Goal: Task Accomplishment & Management: Use online tool/utility

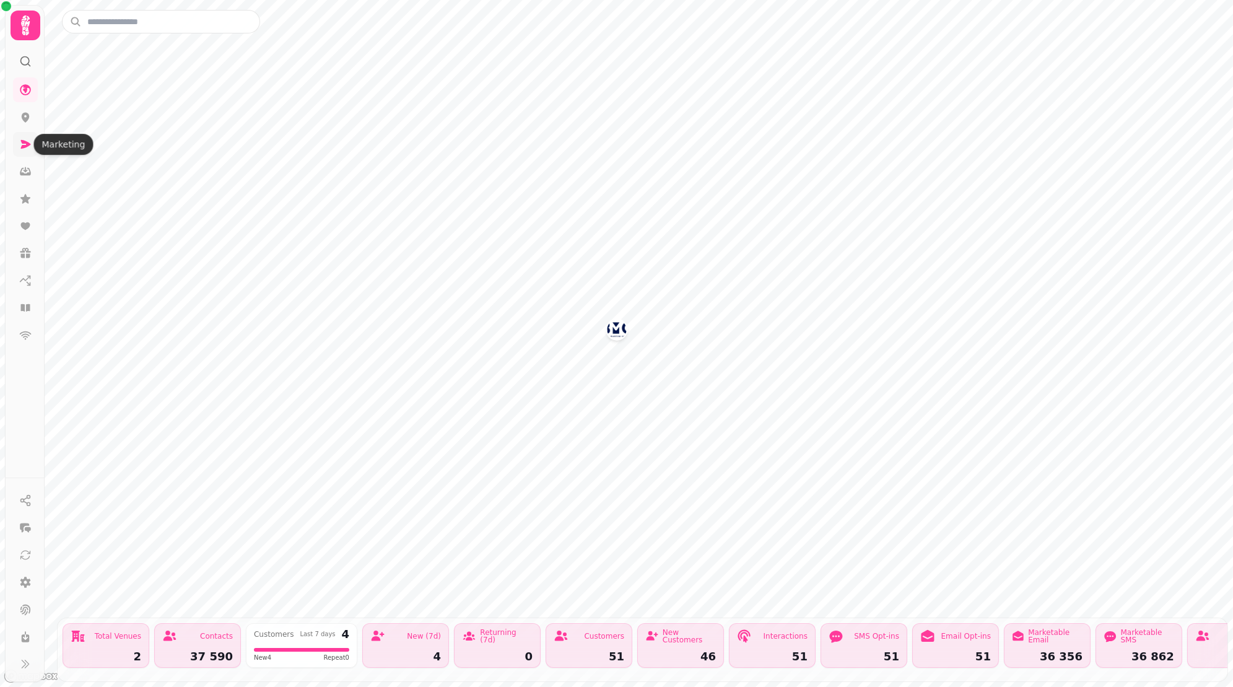
click at [24, 144] on icon at bounding box center [26, 144] width 10 height 9
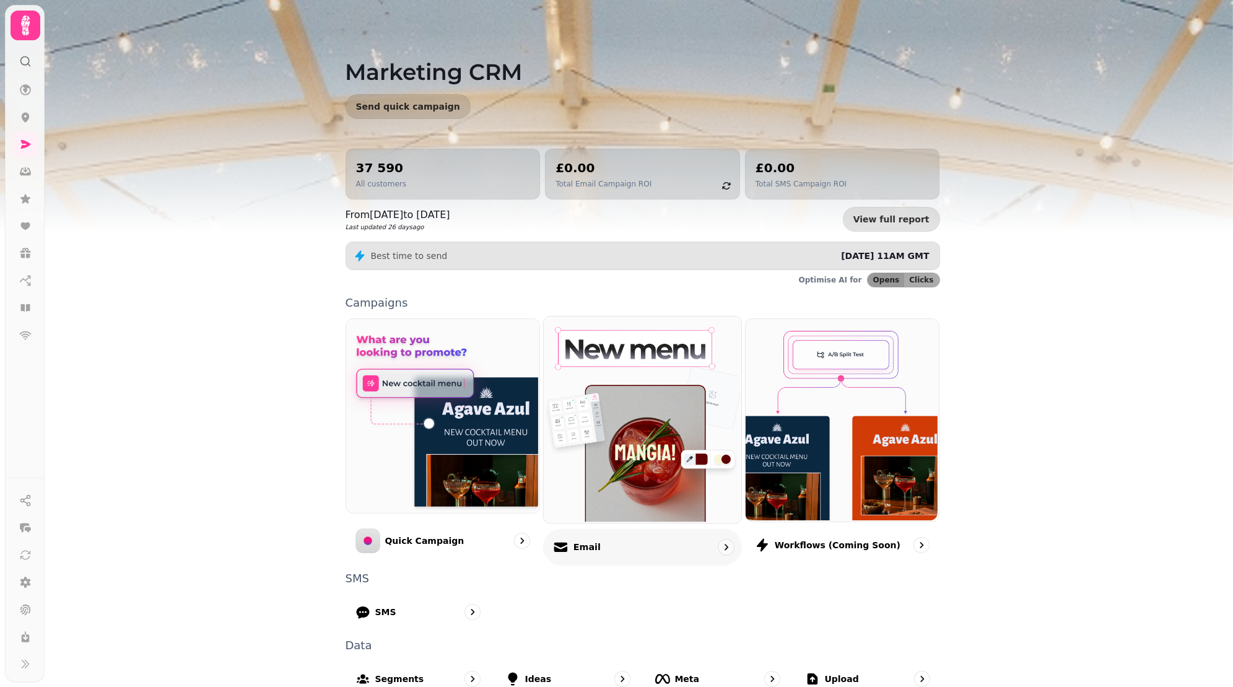
click at [622, 454] on img at bounding box center [642, 418] width 198 height 206
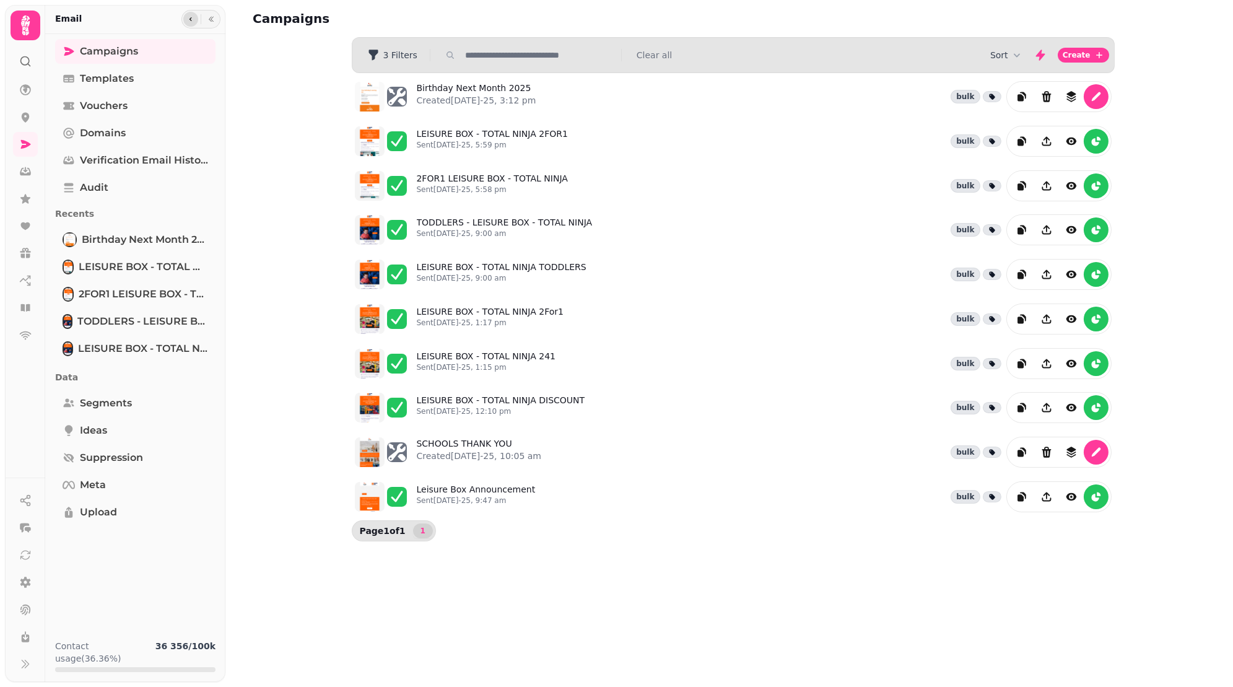
click at [189, 20] on icon "button" at bounding box center [190, 18] width 7 height 7
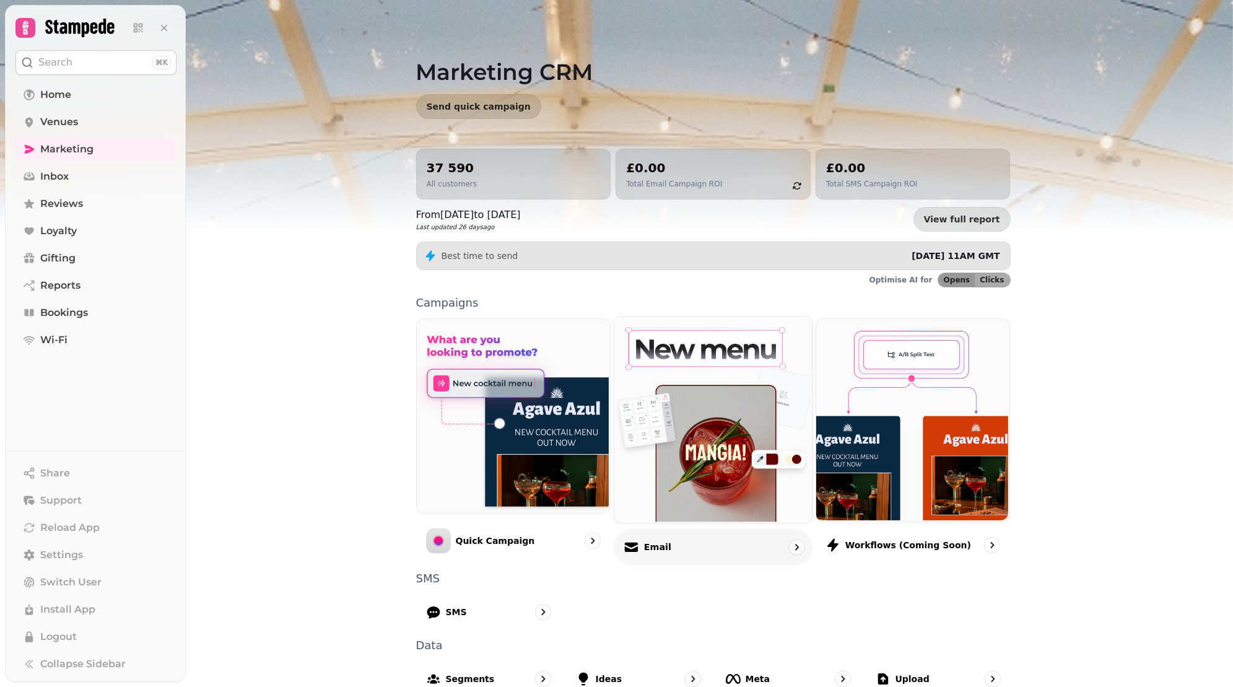
click at [728, 549] on div "Email" at bounding box center [713, 546] width 199 height 37
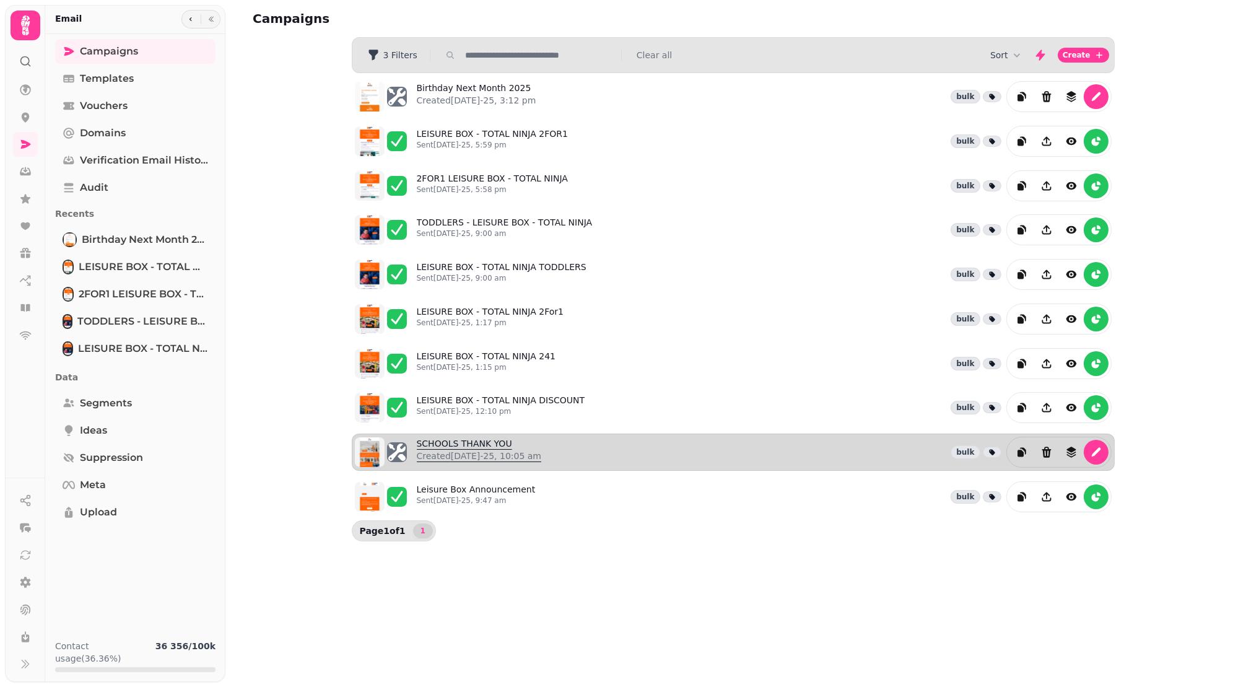
click at [457, 437] on link "SCHOOLS THANK YOU Created 27th May-25, 10:05 am" at bounding box center [479, 452] width 125 height 30
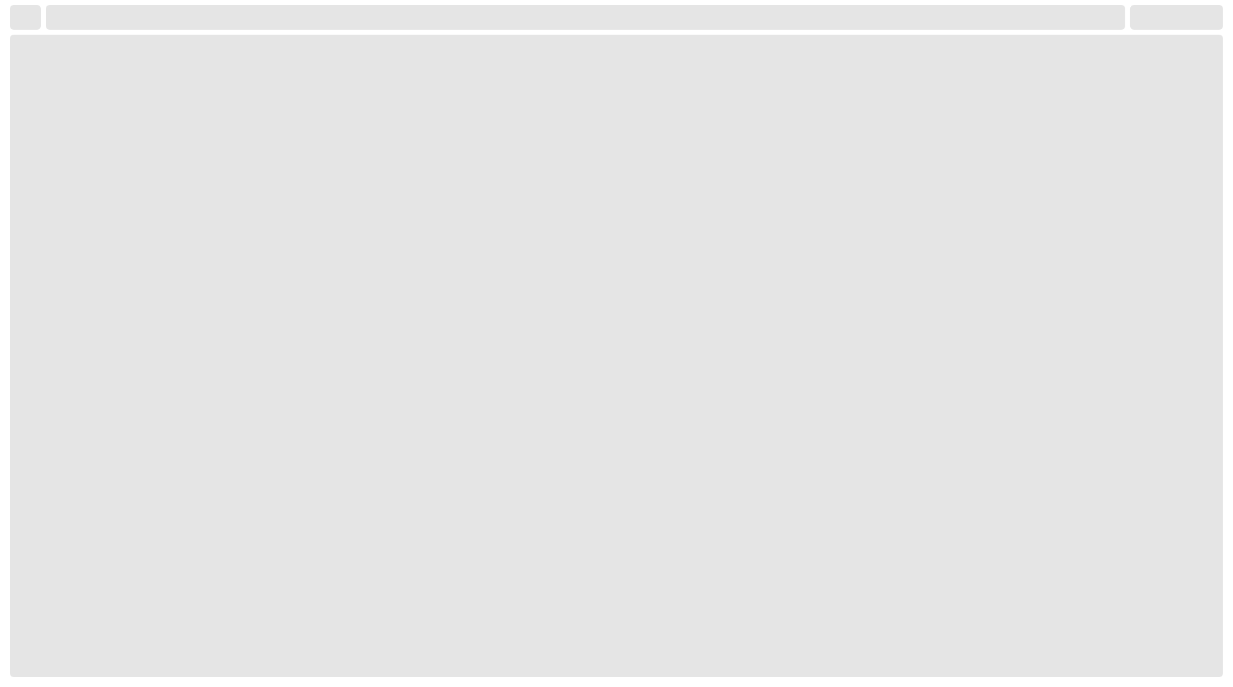
select select "**********"
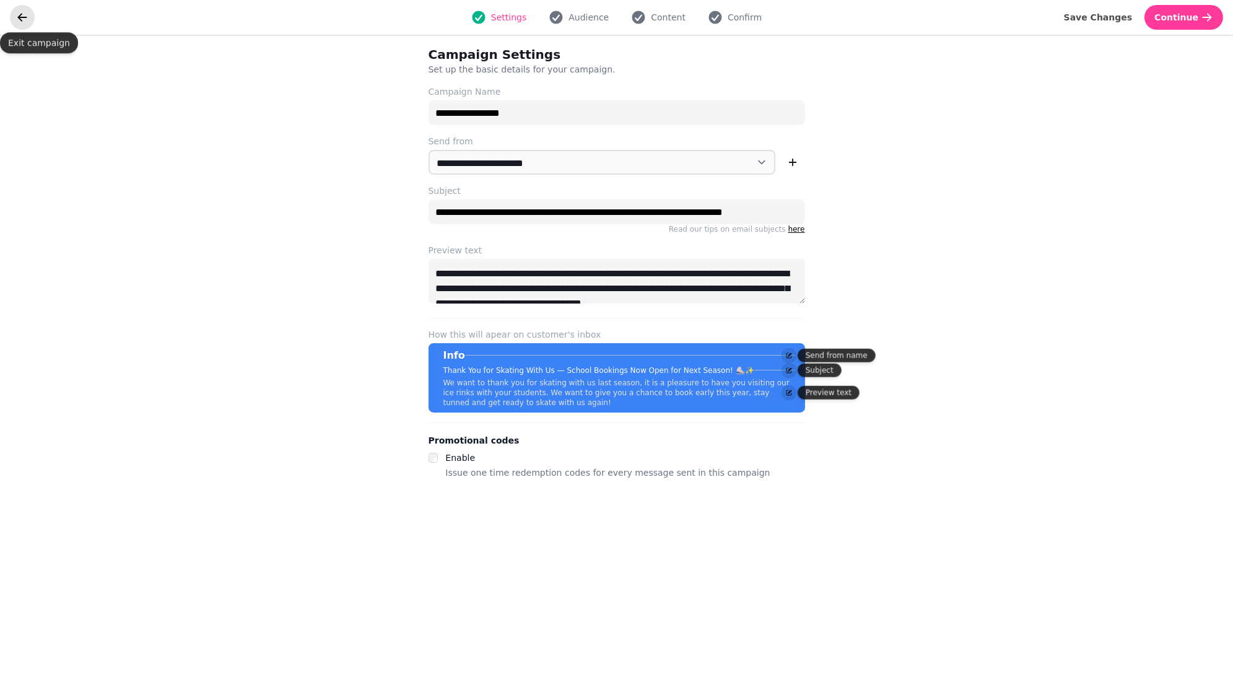
click at [20, 19] on icon "go back" at bounding box center [22, 17] width 9 height 8
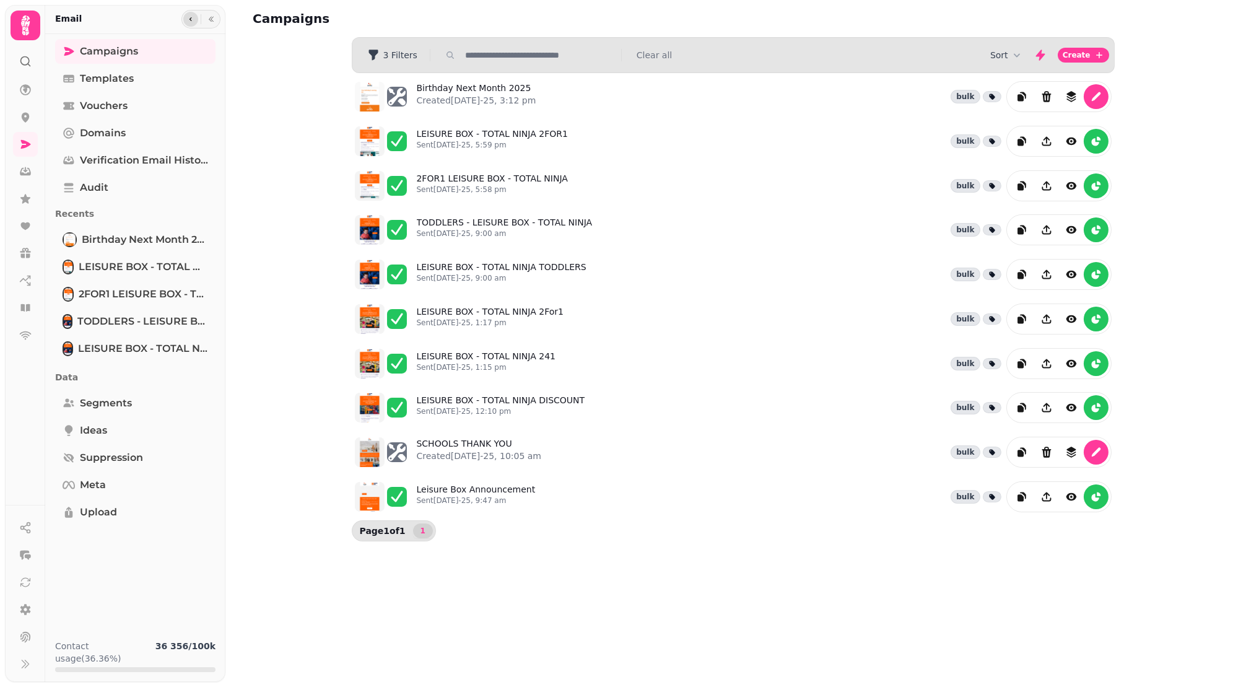
click at [193, 19] on icon "button" at bounding box center [190, 18] width 7 height 7
select select "**********"
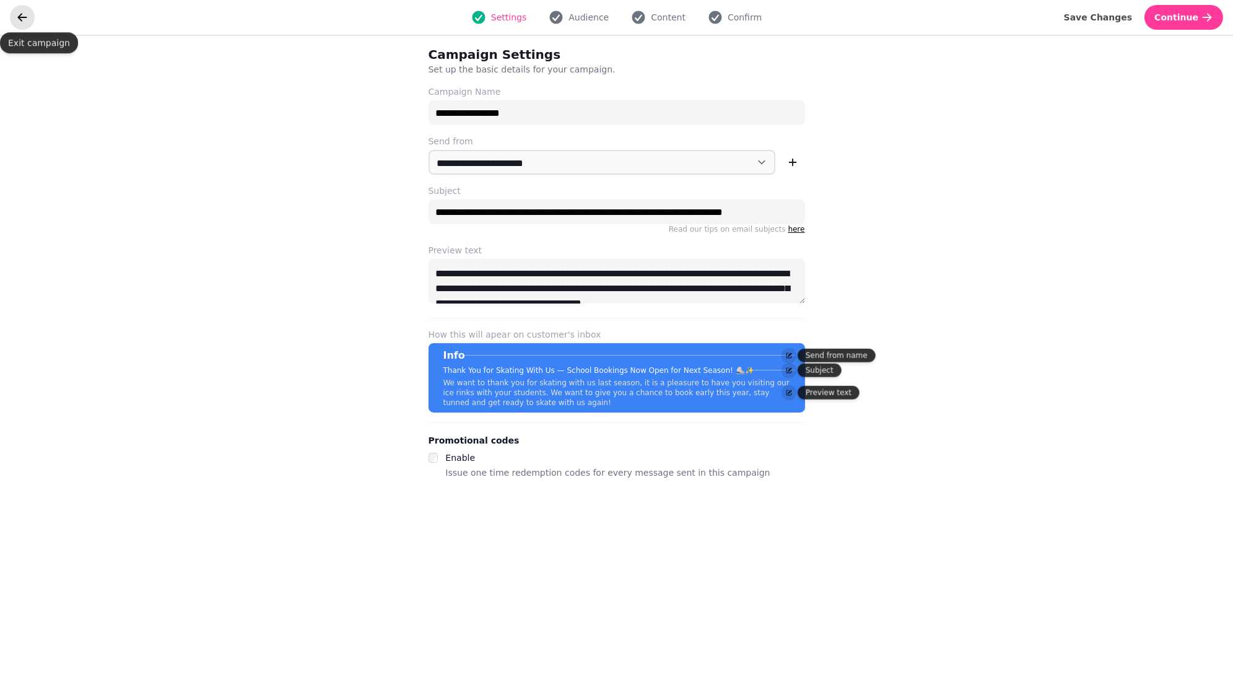
click at [25, 13] on icon "go back" at bounding box center [22, 17] width 12 height 12
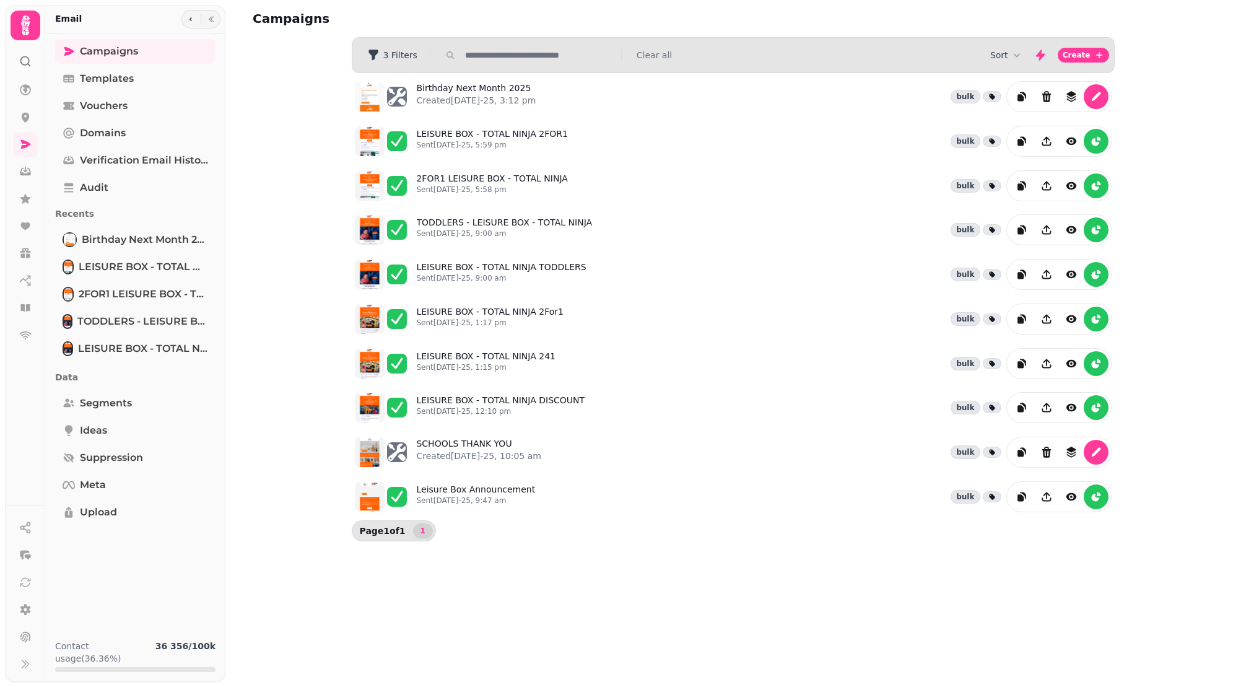
click at [180, 21] on div "Email" at bounding box center [135, 19] width 180 height 29
click at [190, 20] on icon "button" at bounding box center [190, 18] width 7 height 7
select select "**********"
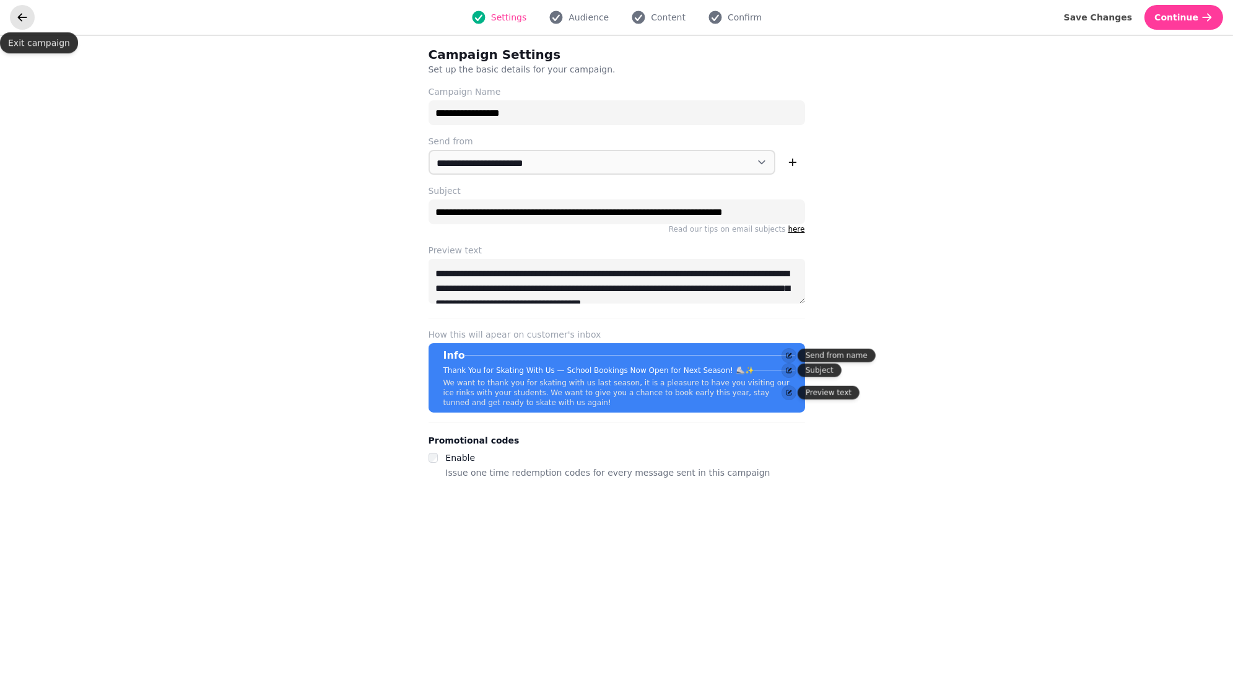
click at [10, 15] on button "go back" at bounding box center [22, 17] width 25 height 25
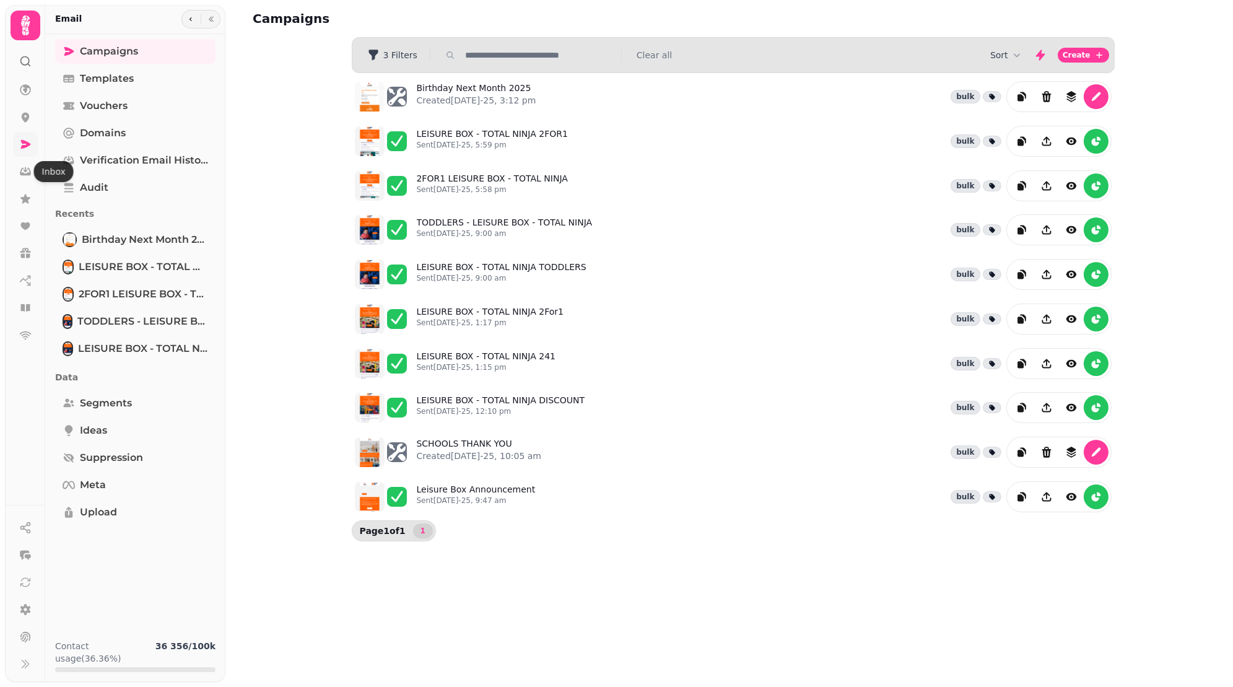
click at [26, 152] on link at bounding box center [25, 144] width 25 height 25
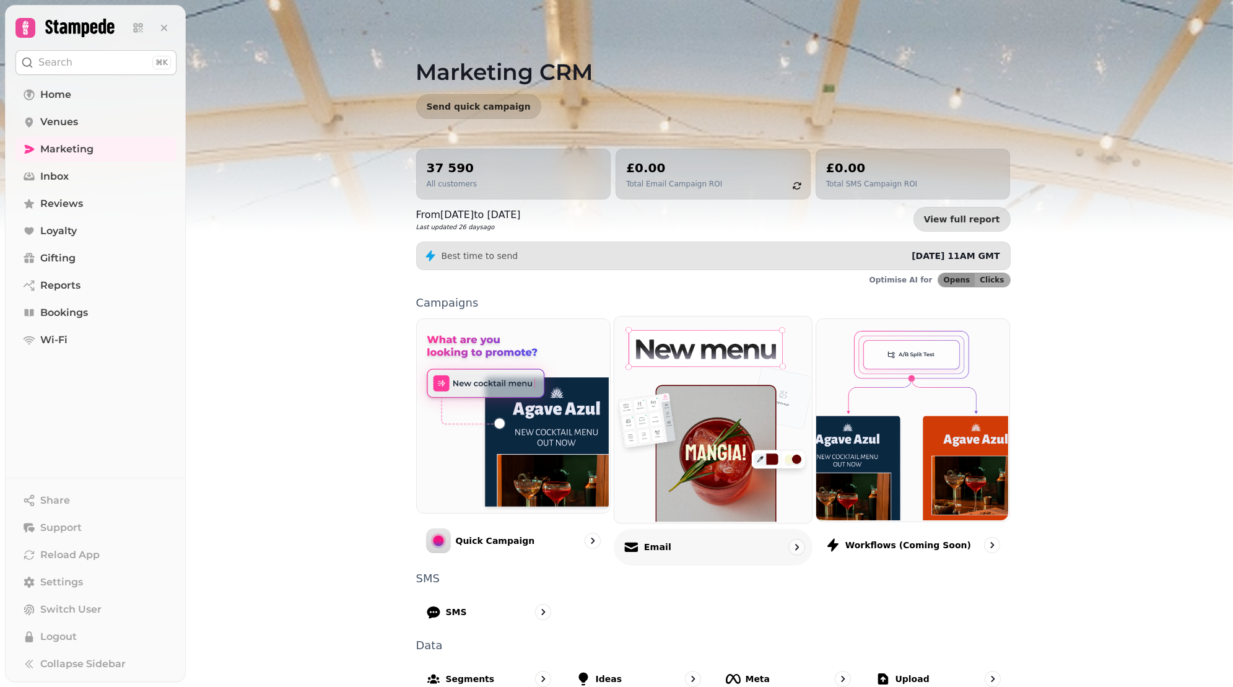
click at [684, 523] on link "Email" at bounding box center [713, 441] width 199 height 250
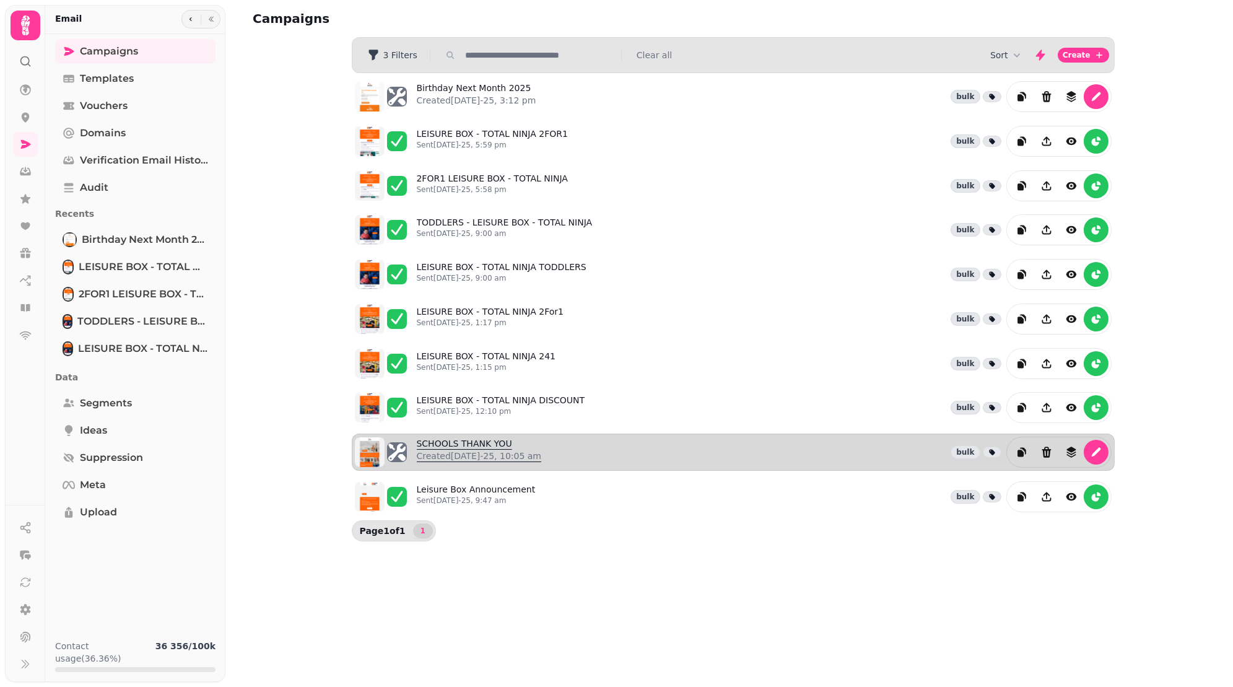
click at [434, 437] on link "SCHOOLS THANK YOU Created 27th May-25, 10:05 am" at bounding box center [479, 452] width 125 height 30
select select "**********"
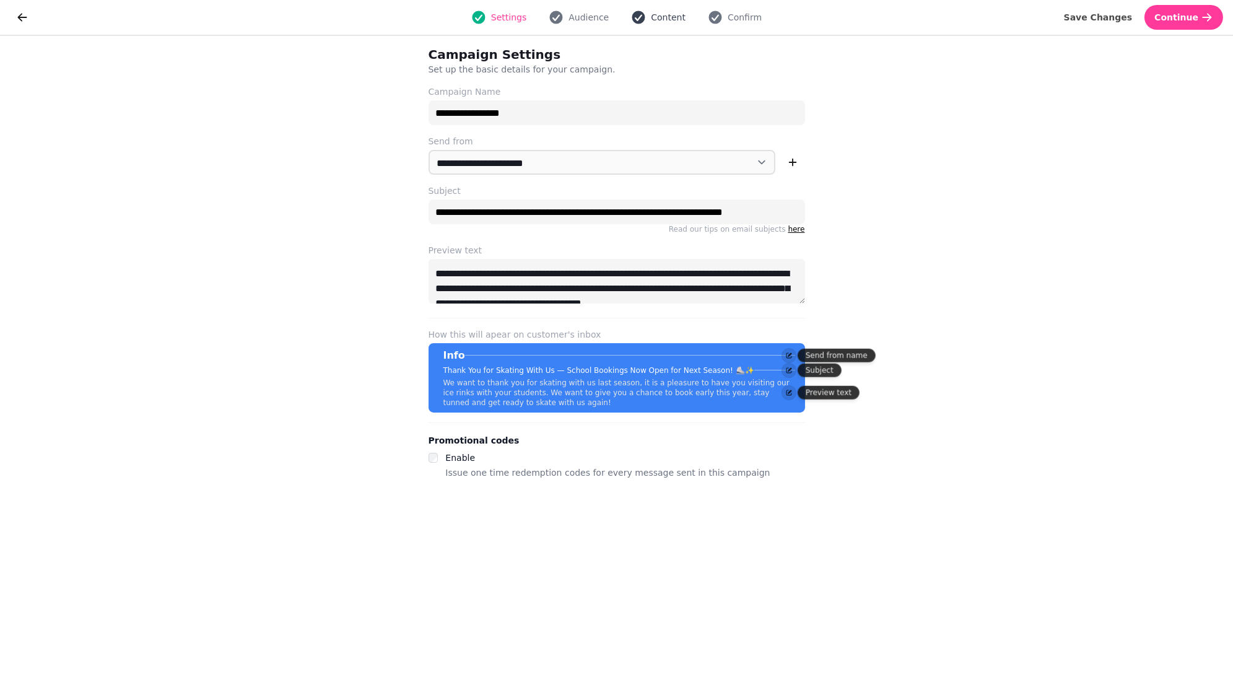
click at [645, 19] on icon "button" at bounding box center [638, 17] width 15 height 15
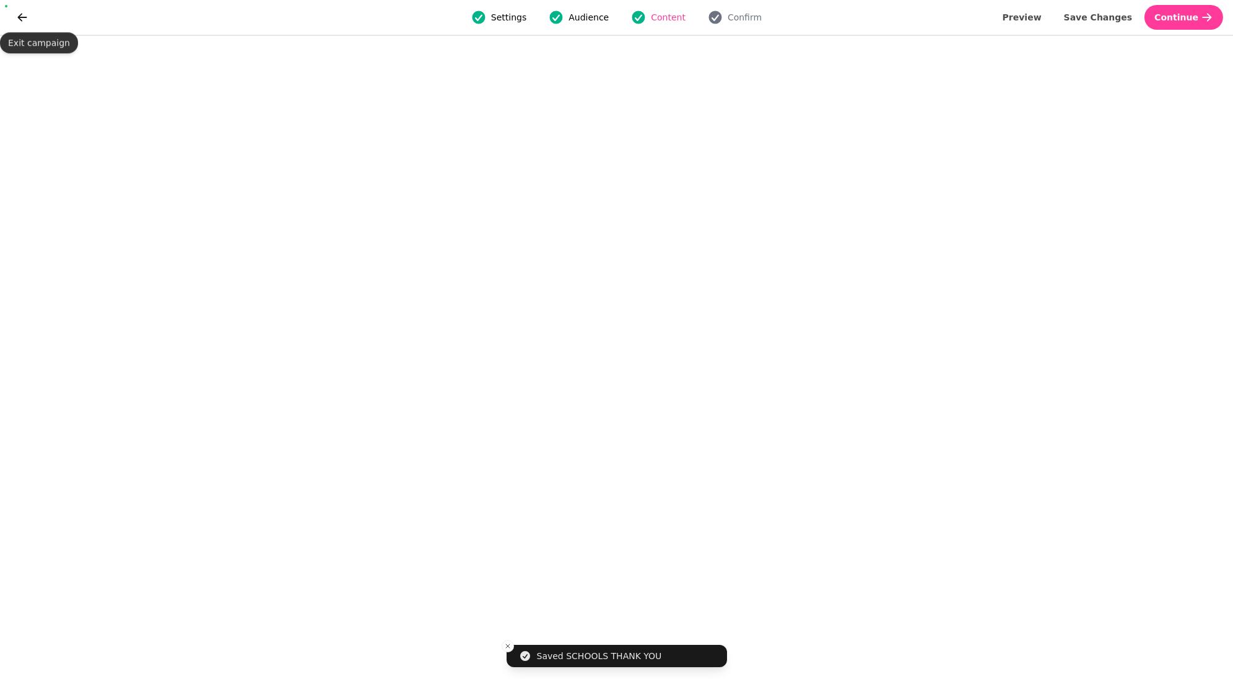
click at [12, 25] on div at bounding box center [25, 17] width 31 height 25
click at [25, 10] on button "go back" at bounding box center [22, 17] width 25 height 25
